Goal: Check status

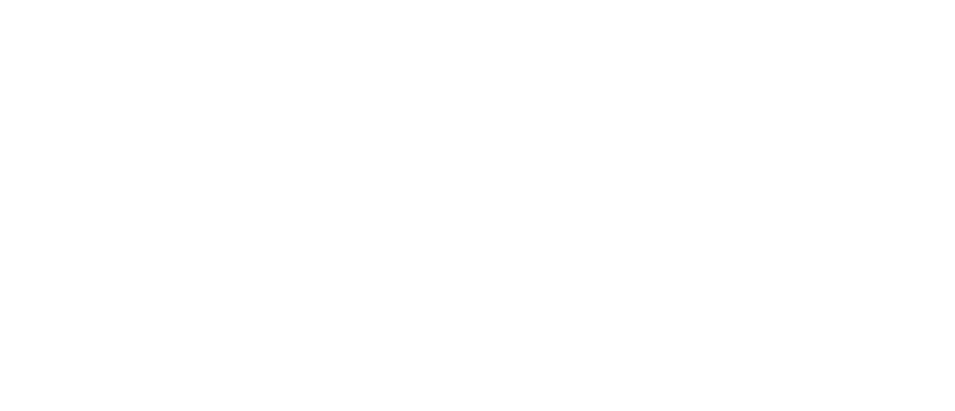
scroll to position [36, 0]
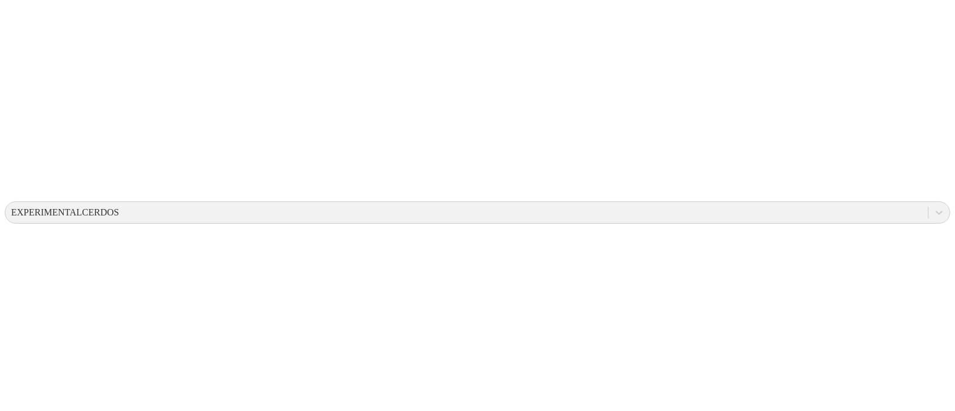
scroll to position [276, 0]
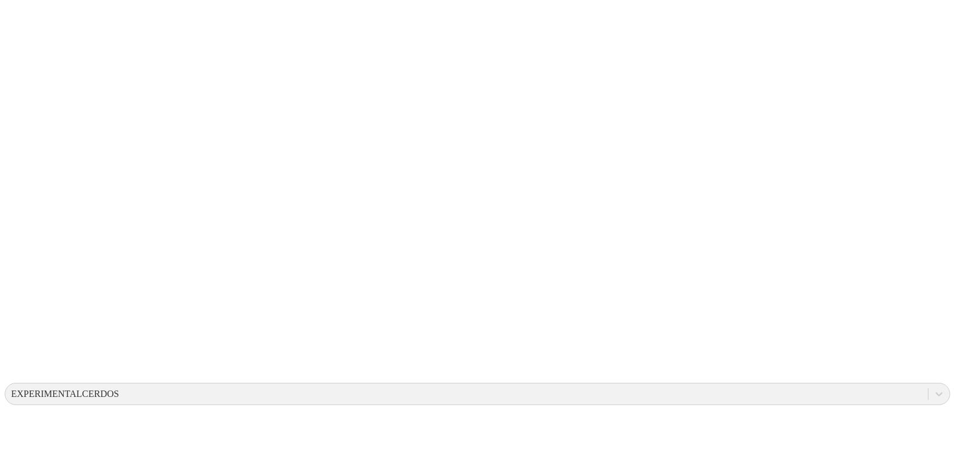
scroll to position [0, 0]
